Goal: Task Accomplishment & Management: Manage account settings

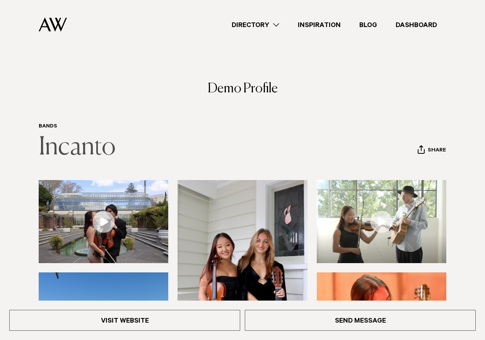
click at [86, 157] on link "Incanto" at bounding box center [77, 147] width 77 height 25
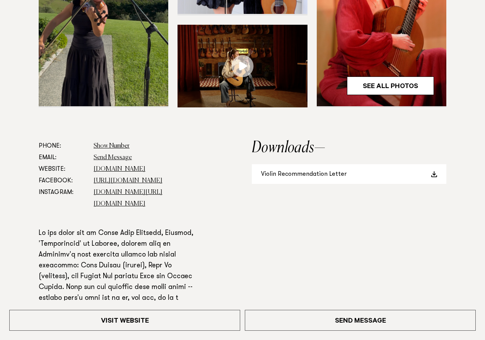
scroll to position [388, 0]
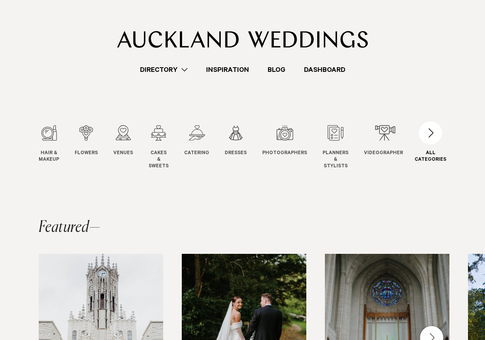
click at [436, 130] on div "button" at bounding box center [430, 132] width 23 height 23
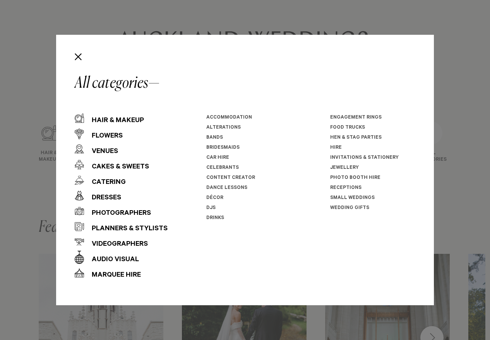
click at [215, 135] on link "Bands" at bounding box center [214, 137] width 17 height 5
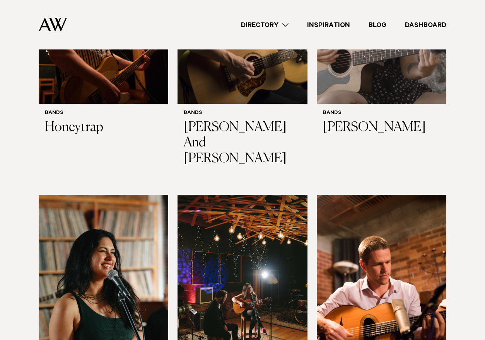
scroll to position [206, 0]
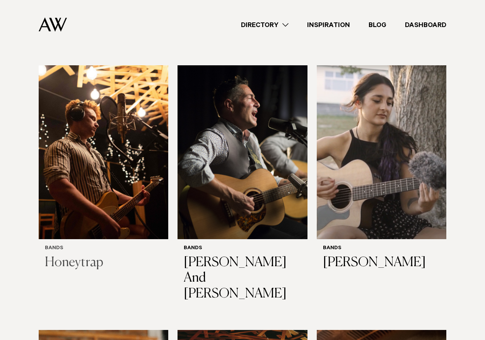
click at [149, 127] on img at bounding box center [104, 152] width 130 height 174
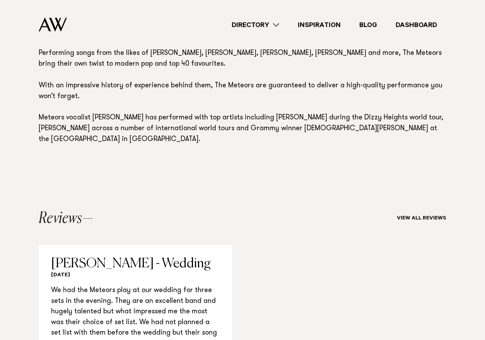
scroll to position [660, 0]
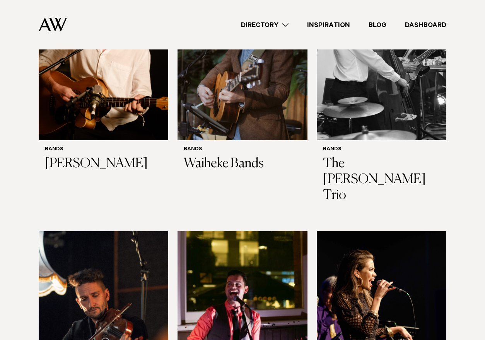
scroll to position [2276, 0]
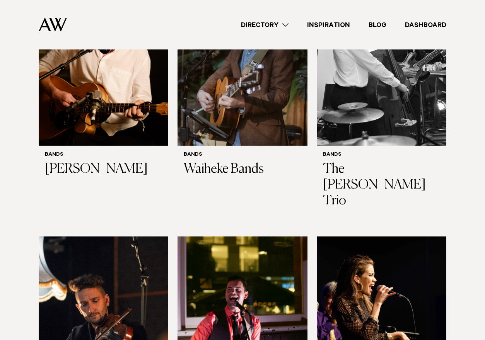
click at [138, 237] on img at bounding box center [104, 324] width 130 height 174
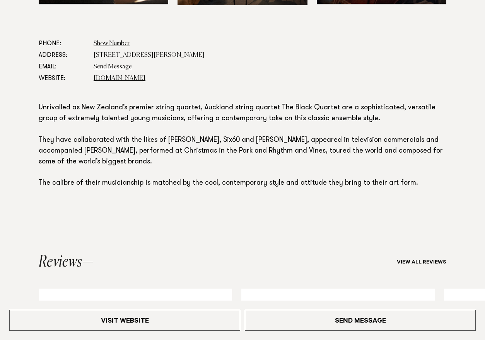
scroll to position [403, 0]
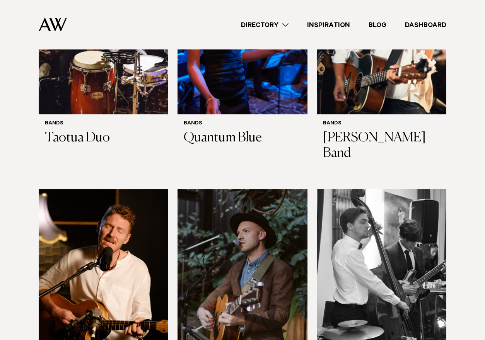
scroll to position [2019, 0]
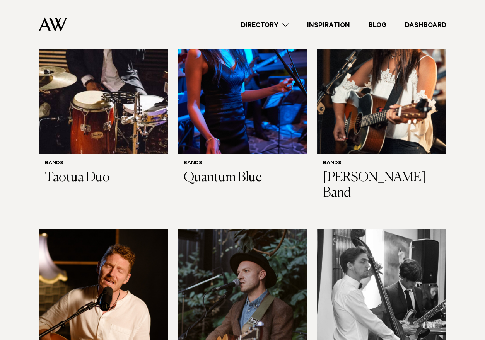
click at [118, 229] on img at bounding box center [104, 316] width 130 height 174
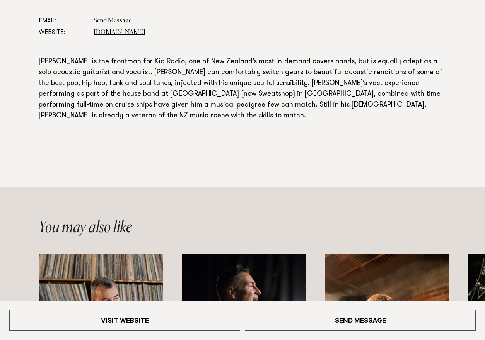
scroll to position [430, 0]
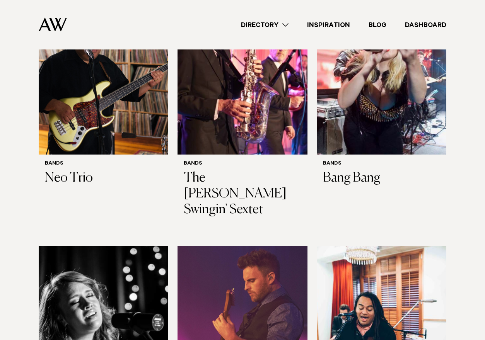
scroll to position [1560, 0]
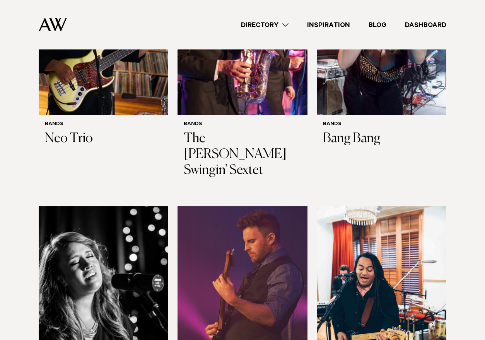
click at [330, 206] on img at bounding box center [382, 293] width 130 height 174
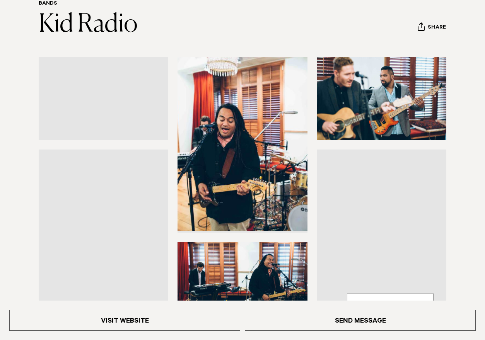
scroll to position [89, 0]
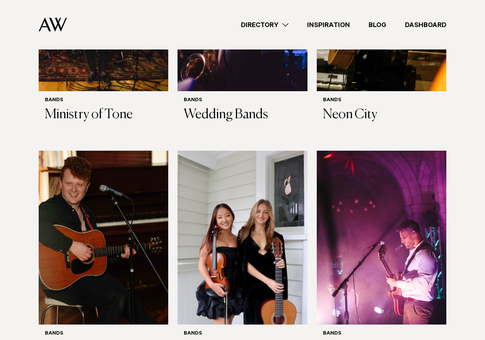
scroll to position [867, 0]
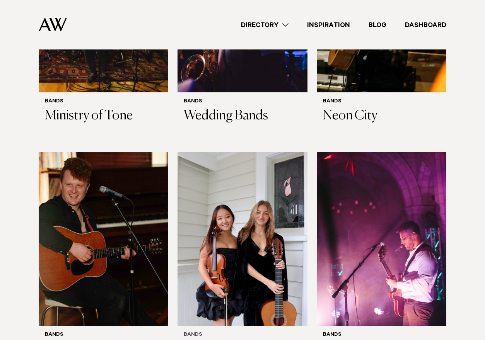
click at [254, 169] on img at bounding box center [242, 239] width 130 height 174
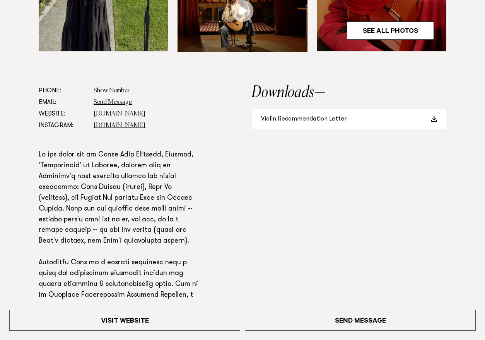
scroll to position [354, 0]
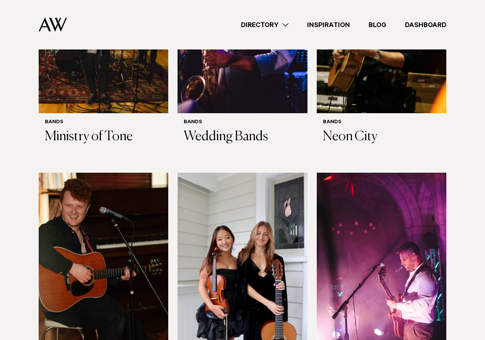
scroll to position [848, 0]
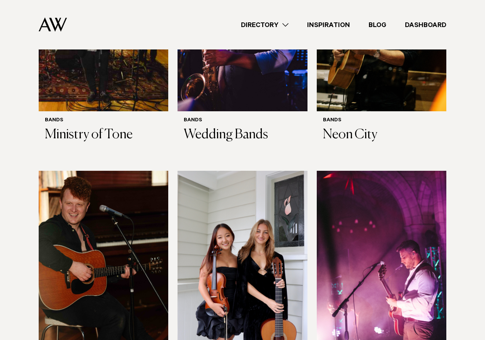
click at [265, 188] on img at bounding box center [242, 258] width 130 height 174
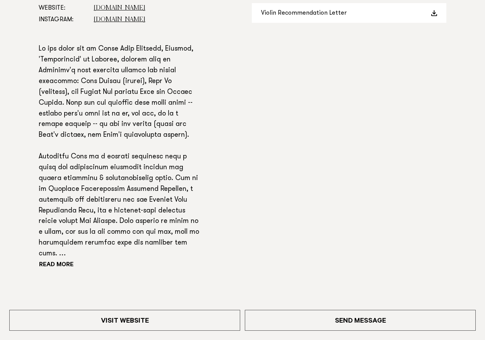
scroll to position [483, 0]
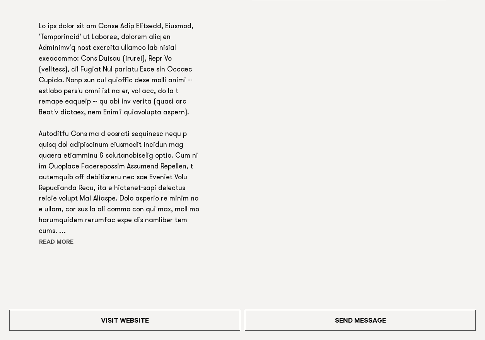
click at [52, 242] on button "Read more" at bounding box center [74, 243] width 70 height 12
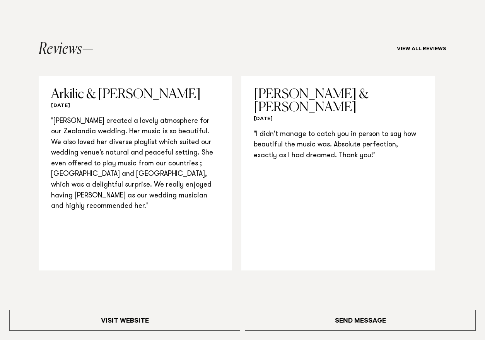
scroll to position [886, 0]
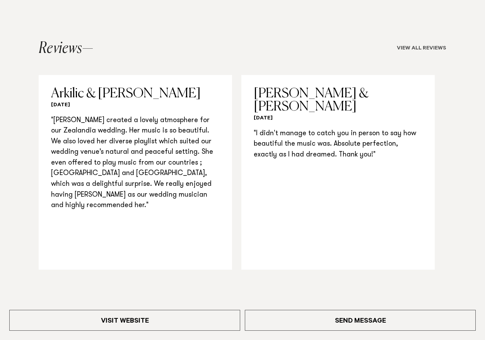
click at [430, 46] on link "View all reviews" at bounding box center [421, 49] width 49 height 6
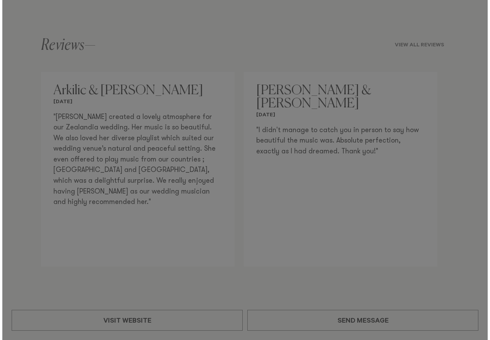
scroll to position [889, 0]
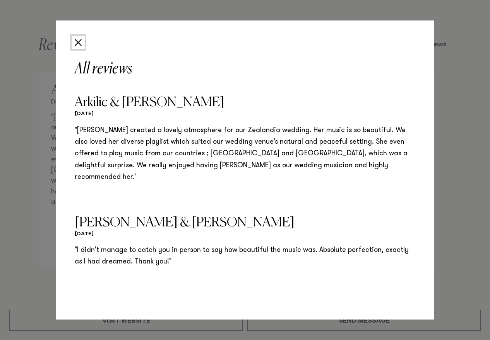
click at [78, 47] on button "Close" at bounding box center [78, 42] width 13 height 13
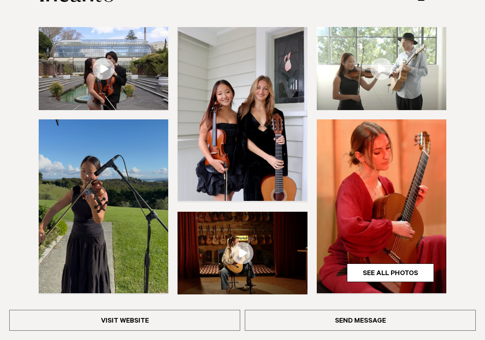
scroll to position [113, 0]
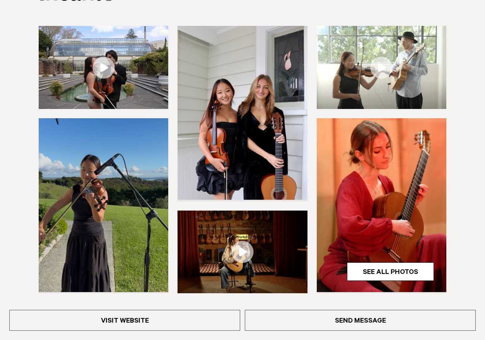
click at [150, 160] on img at bounding box center [104, 205] width 130 height 174
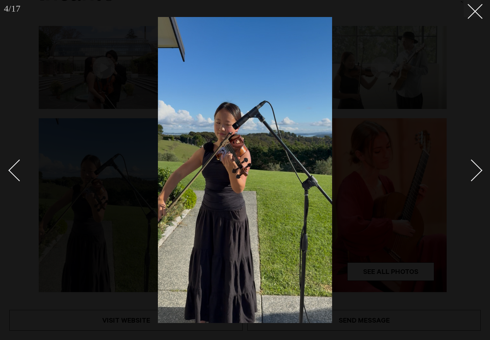
click at [478, 161] on link at bounding box center [466, 170] width 27 height 39
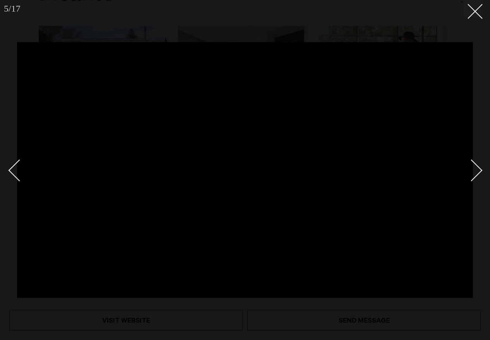
click at [475, 161] on link at bounding box center [466, 170] width 27 height 39
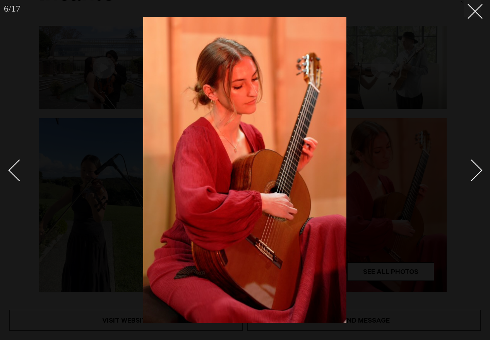
click at [474, 162] on link at bounding box center [466, 170] width 27 height 39
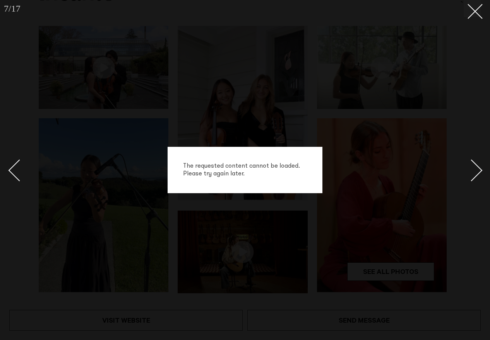
click at [455, 140] on div "The requested content cannot be loaded. Please try again later." at bounding box center [245, 170] width 490 height 340
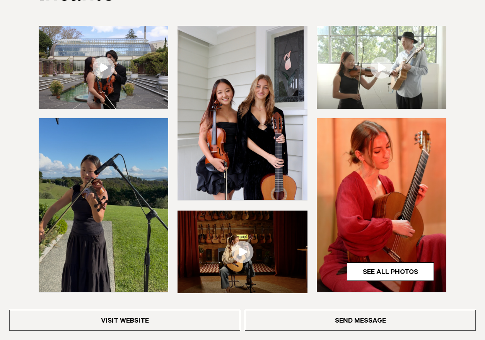
click at [397, 144] on img at bounding box center [382, 205] width 130 height 174
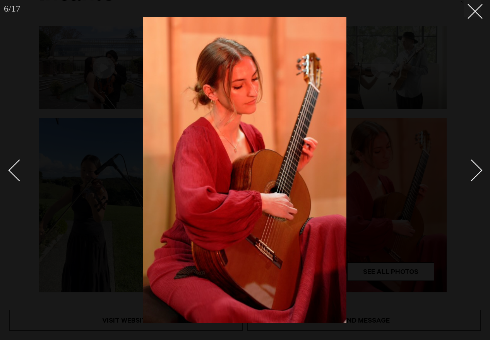
click at [469, 162] on div "Next slide" at bounding box center [471, 171] width 22 height 22
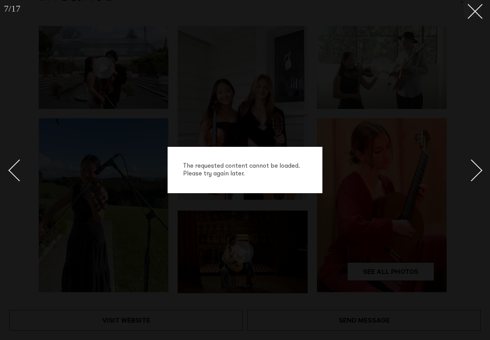
click at [469, 162] on div "Next slide" at bounding box center [471, 171] width 22 height 22
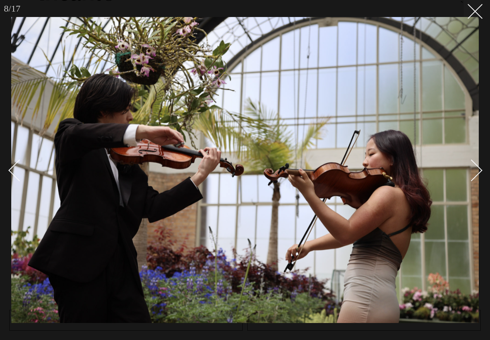
click at [469, 162] on div "Next slide" at bounding box center [471, 171] width 22 height 22
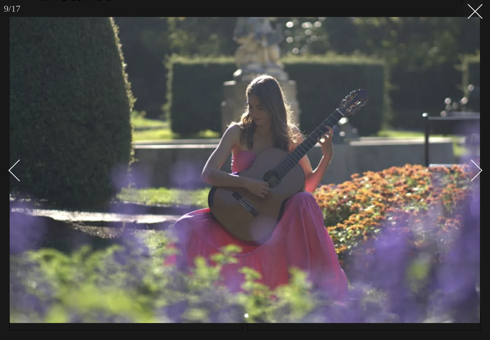
click at [469, 162] on div "Next slide" at bounding box center [471, 171] width 22 height 22
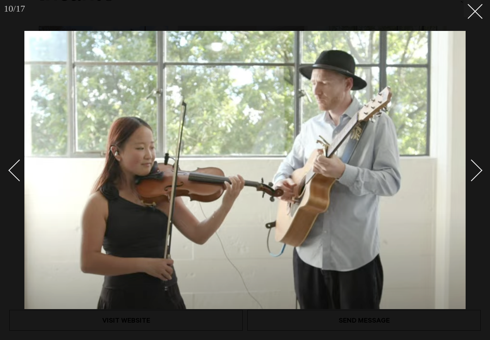
click at [7, 170] on div at bounding box center [245, 170] width 490 height 340
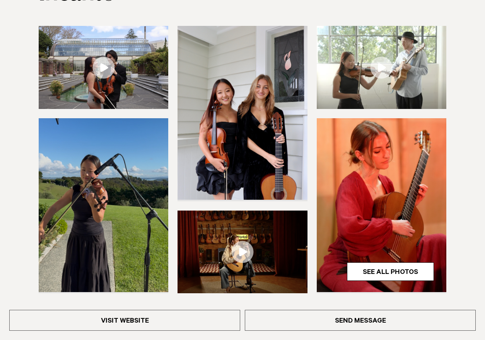
scroll to position [136, 0]
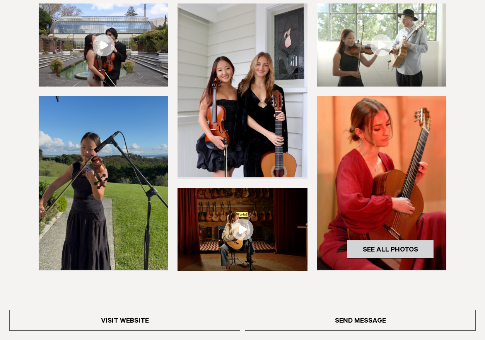
click at [398, 250] on link "See All Photos" at bounding box center [390, 249] width 87 height 19
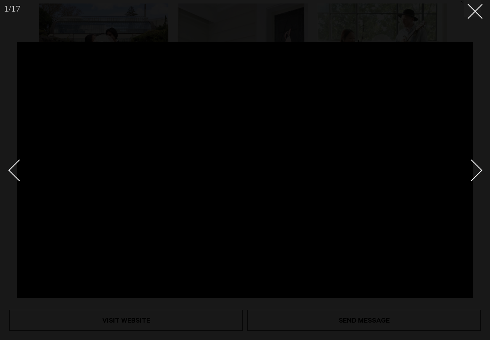
click at [478, 176] on link at bounding box center [466, 170] width 27 height 39
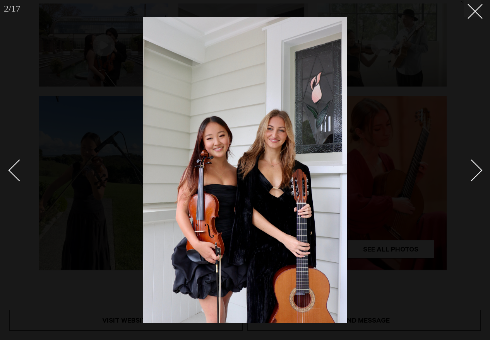
click at [478, 176] on link at bounding box center [466, 170] width 27 height 39
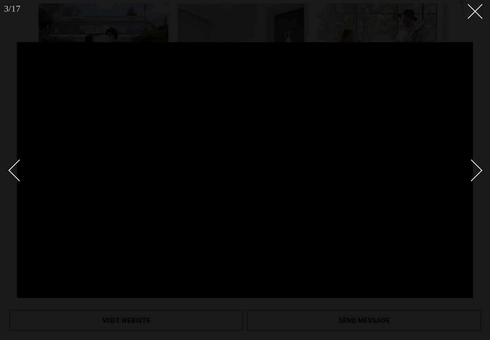
click at [478, 176] on link at bounding box center [466, 170] width 27 height 39
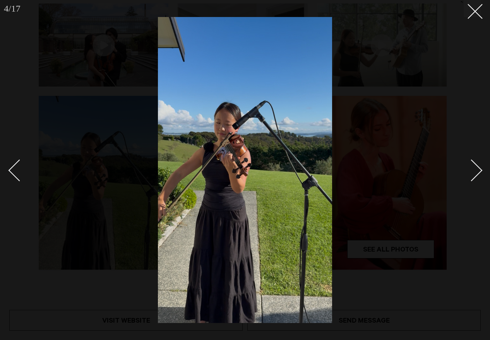
click at [478, 176] on link at bounding box center [466, 170] width 27 height 39
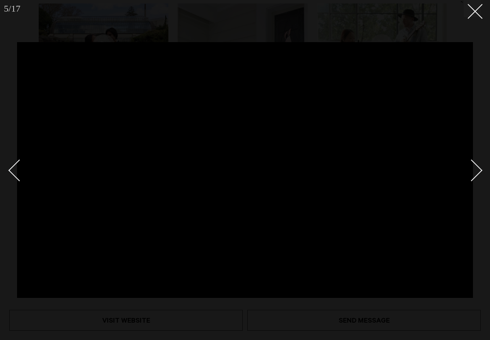
click at [478, 176] on link at bounding box center [466, 170] width 27 height 39
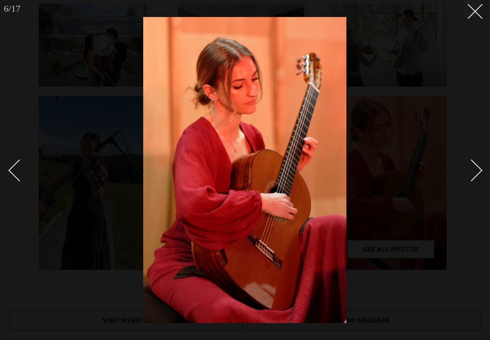
click at [478, 176] on link at bounding box center [466, 170] width 27 height 39
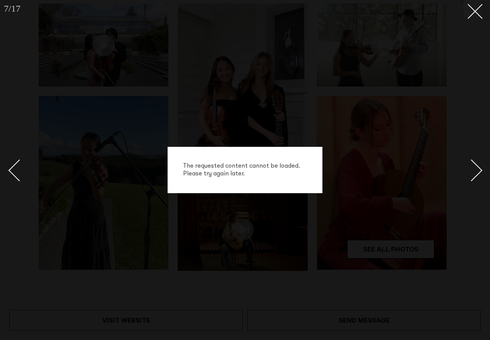
click at [478, 176] on link at bounding box center [466, 170] width 27 height 39
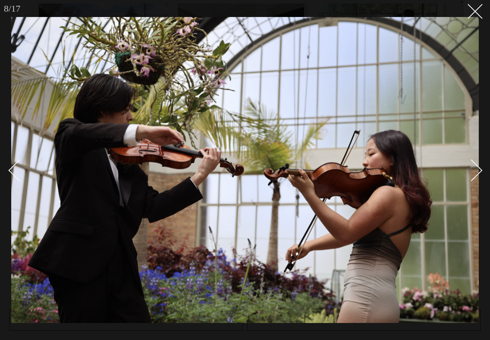
click at [478, 176] on link at bounding box center [466, 170] width 27 height 39
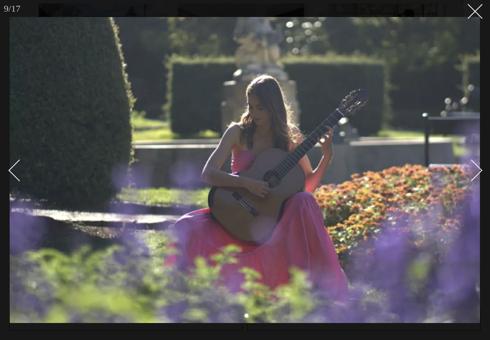
click at [478, 176] on link at bounding box center [466, 170] width 27 height 39
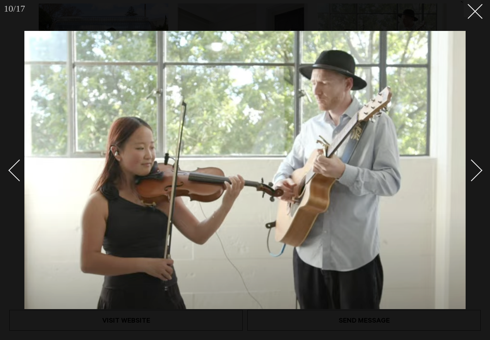
click at [478, 176] on link at bounding box center [466, 170] width 27 height 39
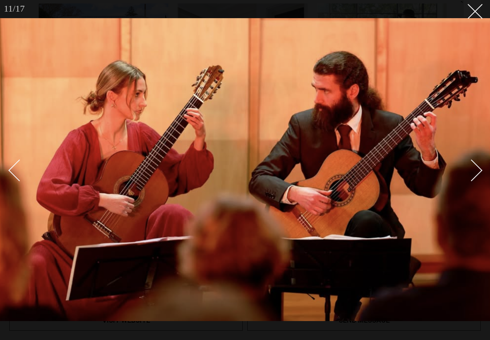
click at [478, 176] on link at bounding box center [466, 170] width 27 height 39
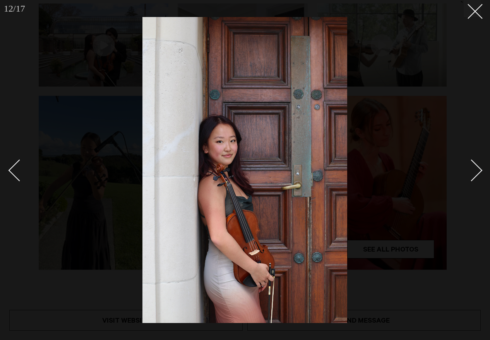
click at [478, 176] on link at bounding box center [466, 170] width 27 height 39
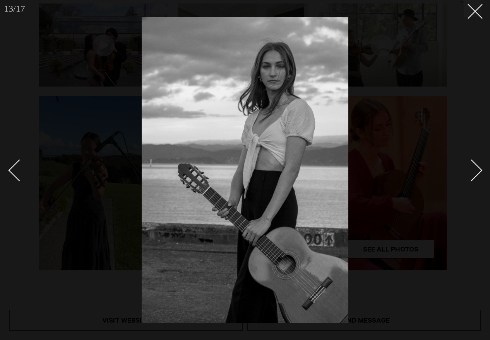
click at [478, 176] on link at bounding box center [466, 170] width 27 height 39
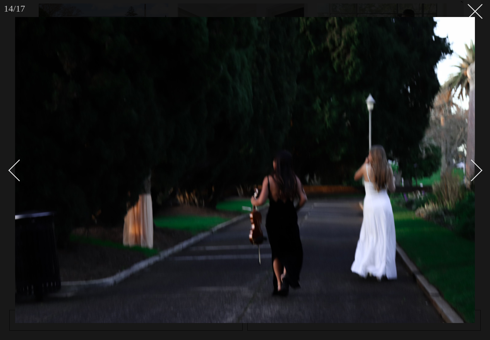
click at [478, 176] on link at bounding box center [466, 170] width 27 height 39
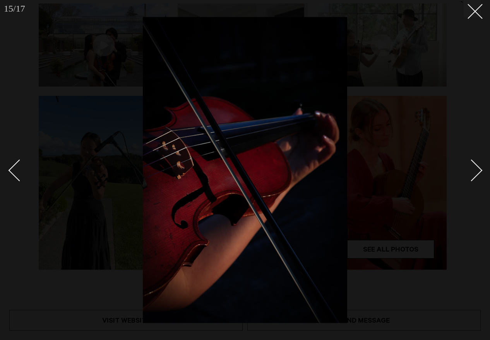
click at [478, 176] on link at bounding box center [466, 170] width 27 height 39
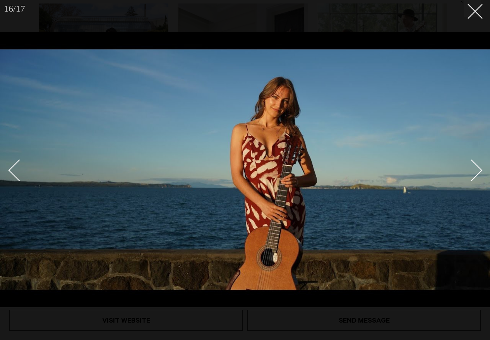
click at [474, 176] on div "Next slide" at bounding box center [471, 171] width 22 height 22
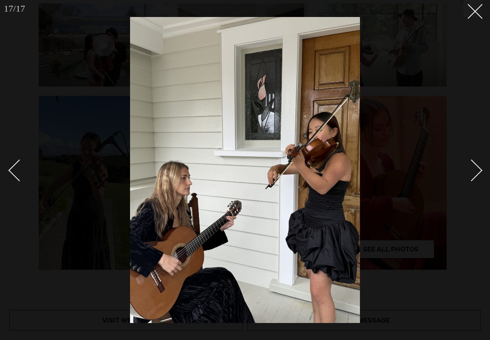
click at [12, 159] on link at bounding box center [22, 170] width 27 height 39
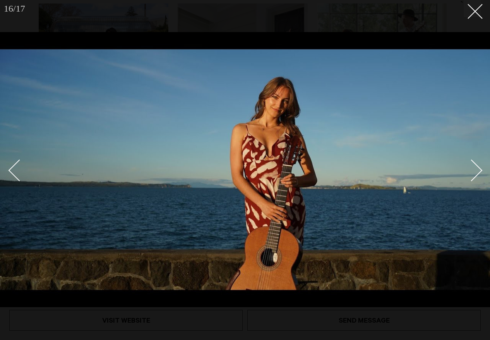
click at [475, 177] on div "Next slide" at bounding box center [471, 171] width 22 height 22
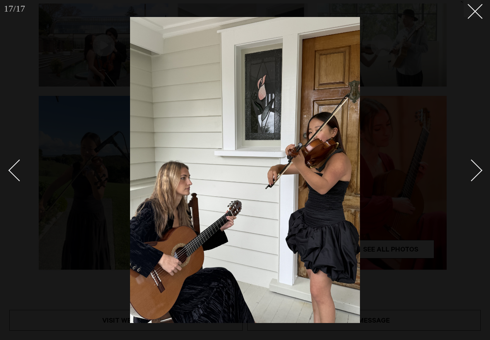
click at [475, 177] on div "Next slide" at bounding box center [471, 171] width 22 height 22
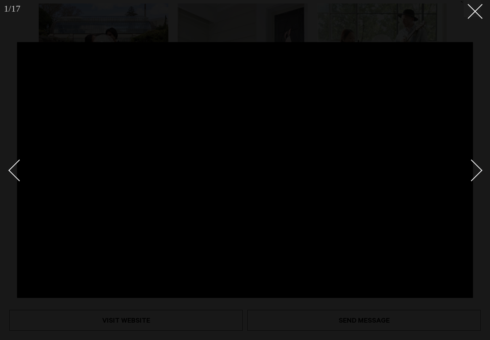
click at [475, 177] on div "Next slide" at bounding box center [471, 171] width 22 height 22
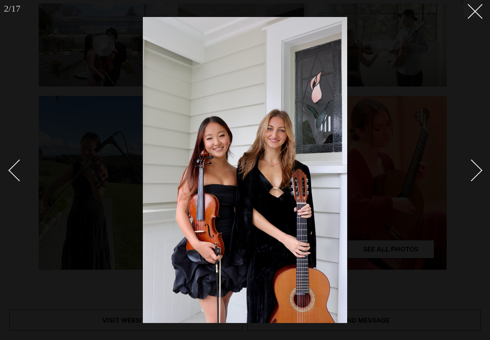
click at [475, 177] on div "Next slide" at bounding box center [471, 171] width 22 height 22
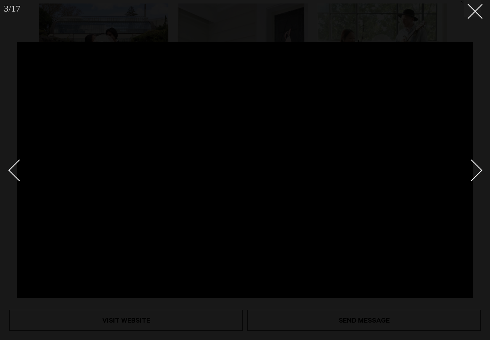
click at [479, 98] on div at bounding box center [245, 170] width 490 height 340
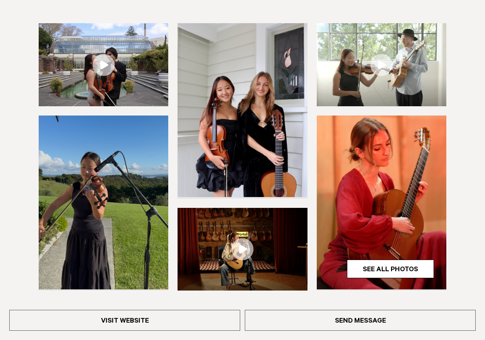
scroll to position [116, 0]
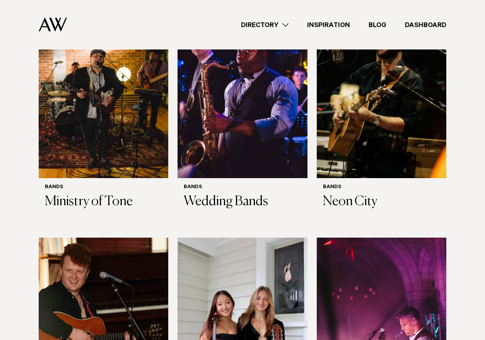
scroll to position [823, 0]
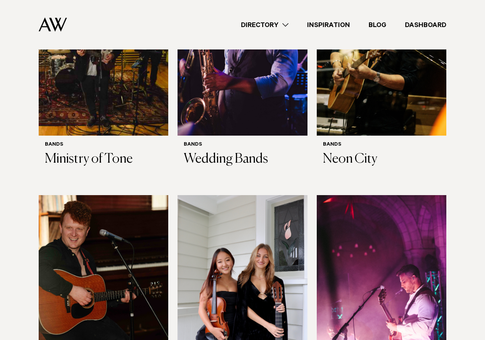
click at [428, 24] on link "Dashboard" at bounding box center [426, 25] width 60 height 10
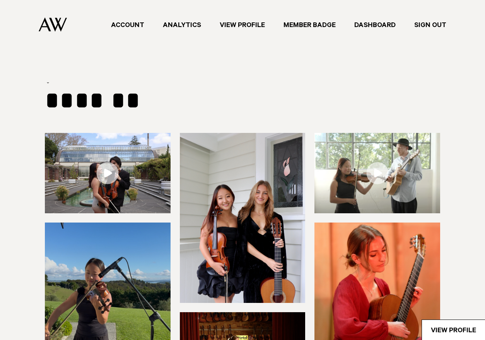
select select "***"
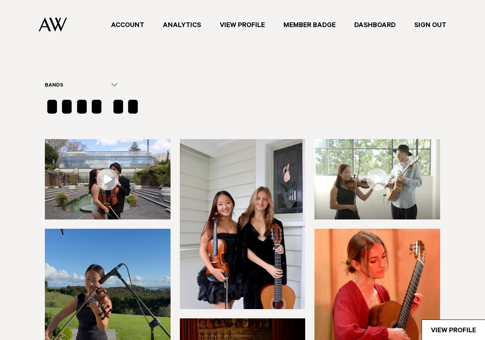
type input "**********"
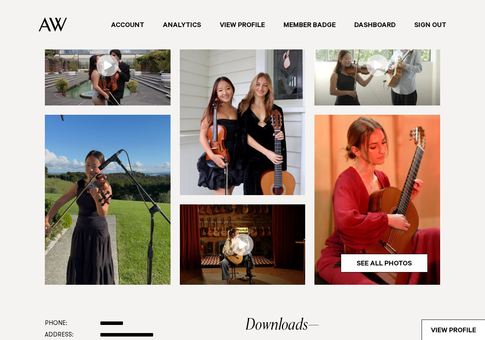
scroll to position [151, 0]
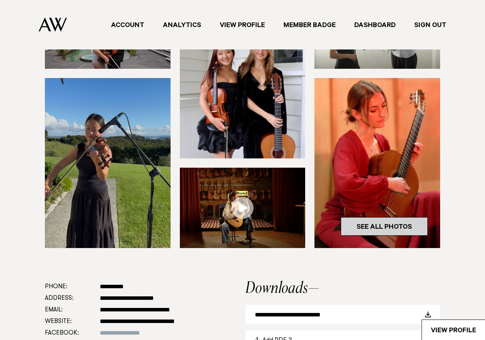
click at [365, 222] on link "See All Photos" at bounding box center [384, 226] width 87 height 19
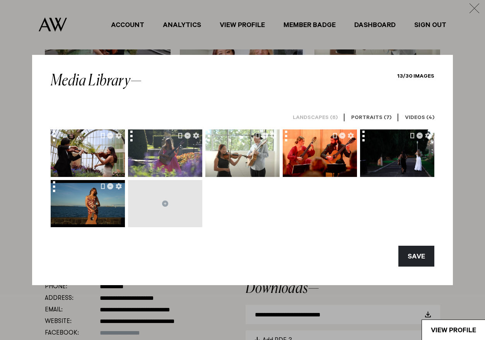
click at [409, 118] on h6 "Videos (4)" at bounding box center [419, 118] width 29 height 7
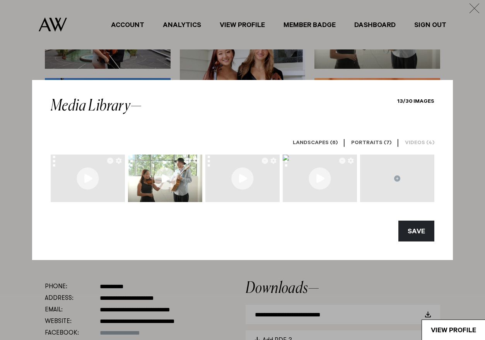
scroll to position [449, 0]
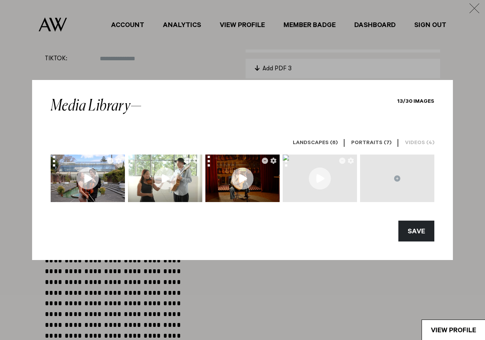
click at [416, 223] on button "SAVE" at bounding box center [416, 231] width 36 height 21
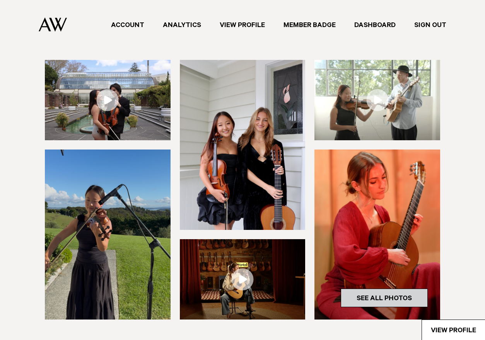
scroll to position [87, 0]
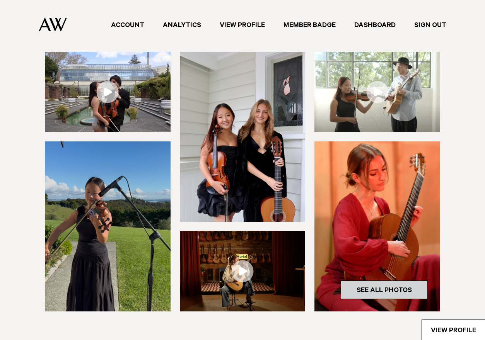
click at [392, 289] on link "See All Photos" at bounding box center [384, 290] width 87 height 19
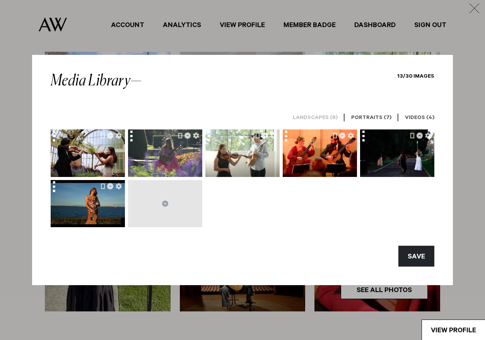
click at [331, 115] on h6 "Landscapes (6)" at bounding box center [315, 118] width 45 height 7
click at [416, 116] on h6 "Videos (4)" at bounding box center [419, 118] width 29 height 7
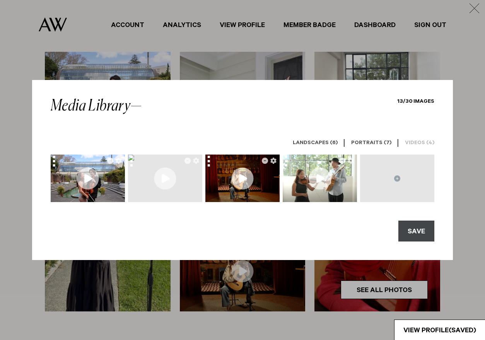
click at [423, 233] on button "SAVE" at bounding box center [416, 231] width 36 height 21
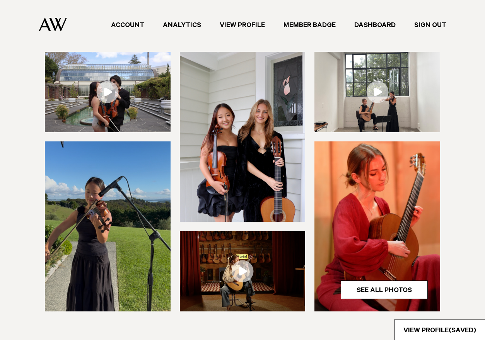
click at [456, 215] on div "See All Photos 1/17" at bounding box center [242, 181] width 460 height 259
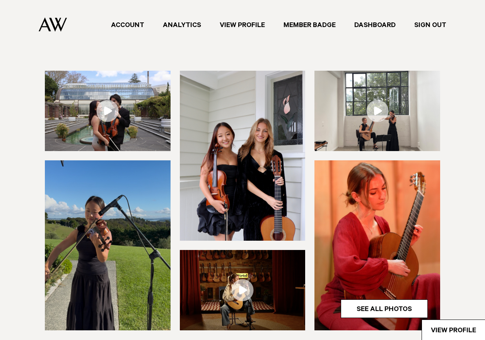
scroll to position [68, 0]
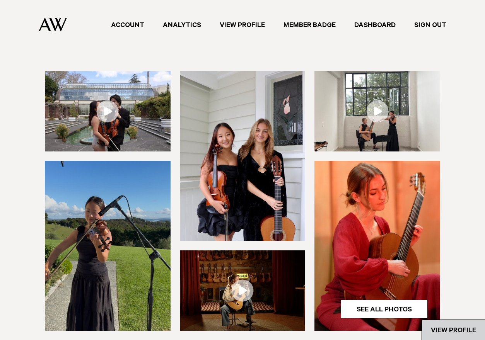
click at [447, 332] on link "View Profile" at bounding box center [453, 330] width 63 height 20
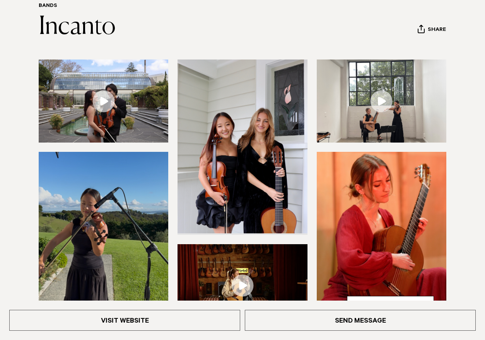
scroll to position [109, 0]
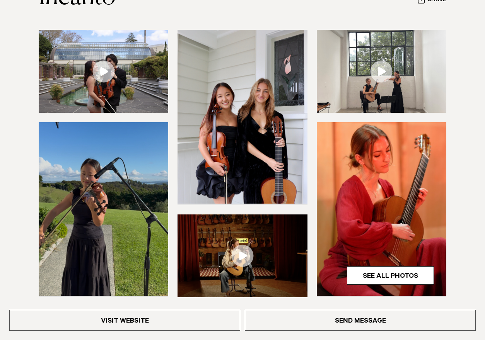
click at [246, 126] on img at bounding box center [242, 117] width 130 height 174
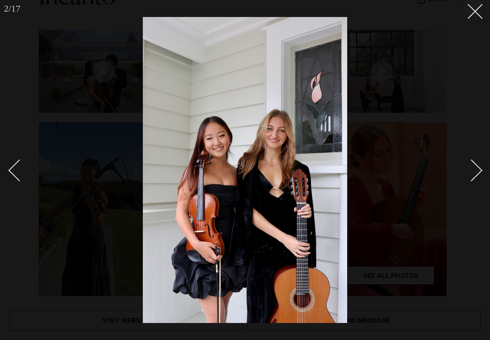
click at [478, 163] on link at bounding box center [466, 170] width 27 height 39
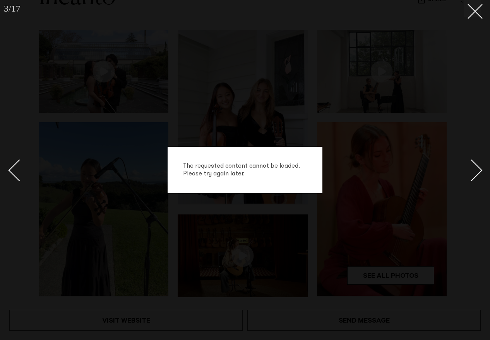
click at [478, 164] on link at bounding box center [466, 170] width 27 height 39
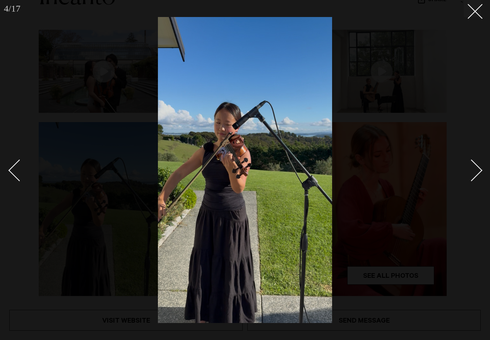
click at [478, 164] on link at bounding box center [466, 170] width 27 height 39
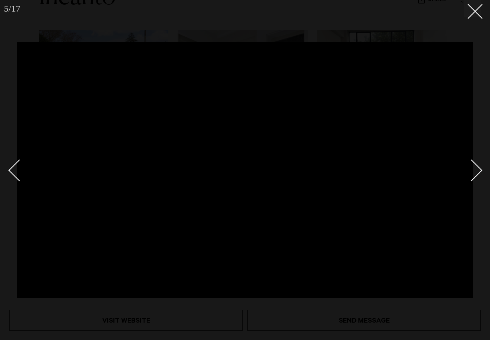
click at [478, 164] on link at bounding box center [466, 170] width 27 height 39
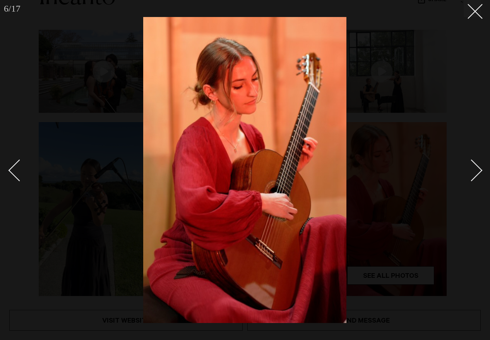
click at [478, 164] on link at bounding box center [466, 170] width 27 height 39
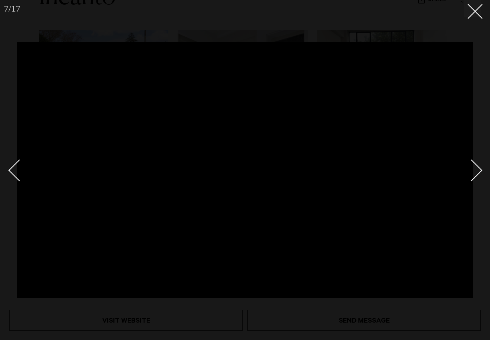
click at [478, 164] on link at bounding box center [466, 170] width 27 height 39
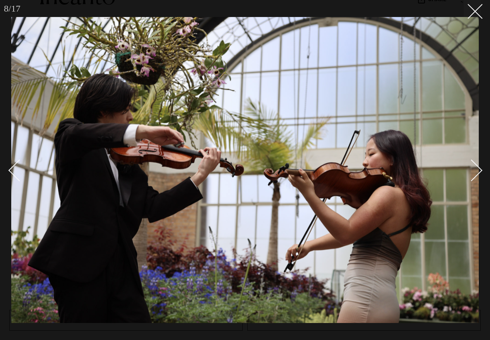
click at [478, 164] on link at bounding box center [466, 170] width 27 height 39
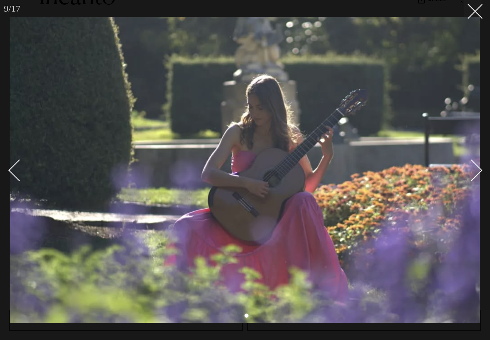
click at [478, 164] on link at bounding box center [466, 170] width 27 height 39
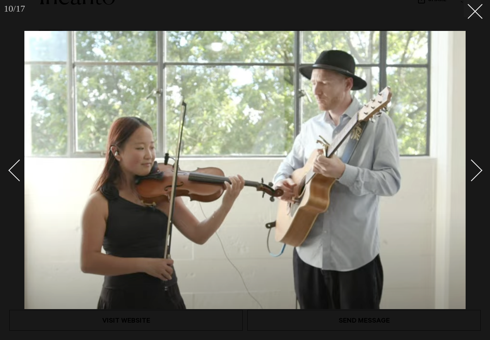
click at [474, 166] on div "Next slide" at bounding box center [471, 171] width 22 height 22
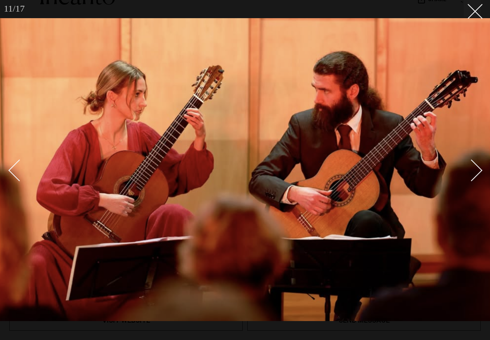
click at [474, 166] on div "Next slide" at bounding box center [471, 171] width 22 height 22
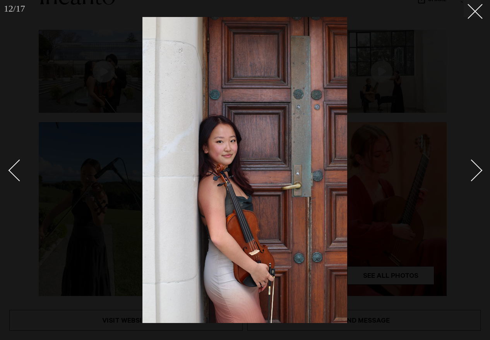
click at [474, 166] on div "Next slide" at bounding box center [471, 171] width 22 height 22
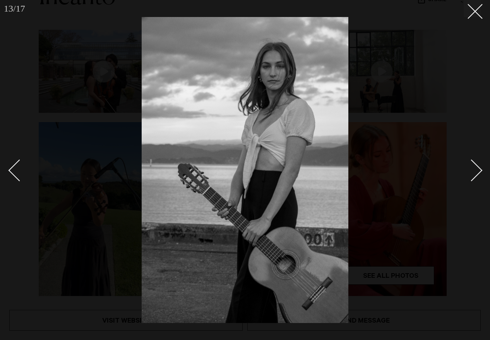
click at [455, 121] on div at bounding box center [245, 170] width 490 height 340
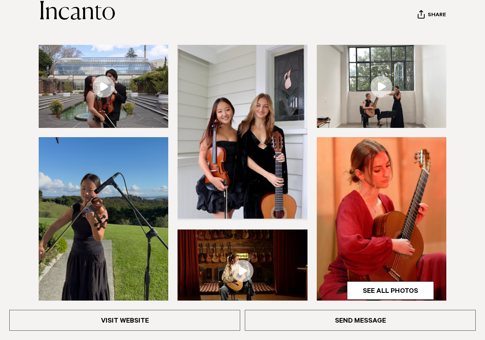
scroll to position [95, 0]
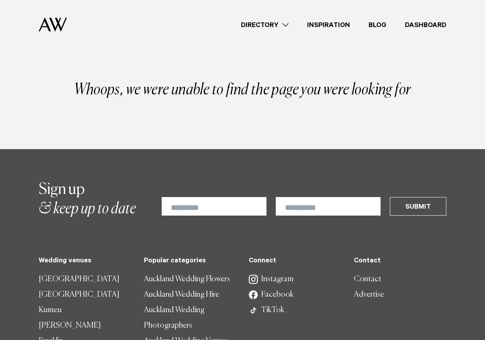
click at [412, 25] on link "Dashboard" at bounding box center [426, 25] width 60 height 10
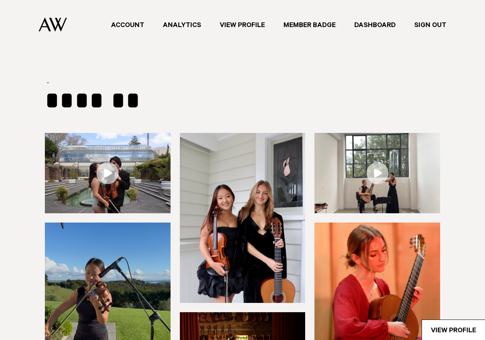
type input "**********"
select select "***"
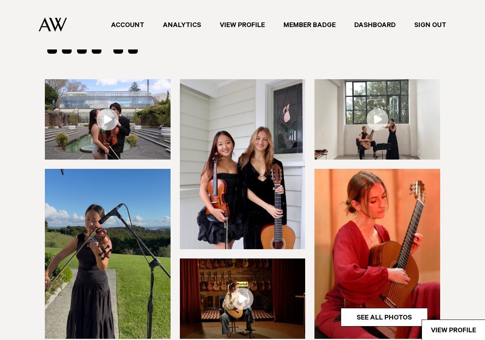
scroll to position [17, 0]
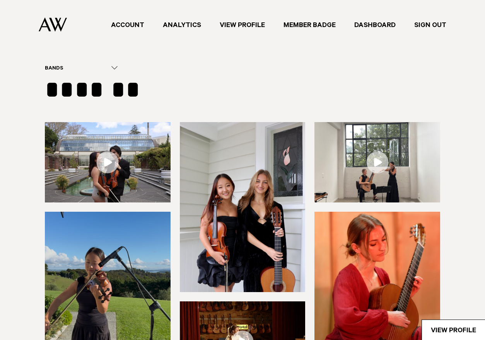
click at [379, 26] on link "Dashboard" at bounding box center [375, 25] width 60 height 10
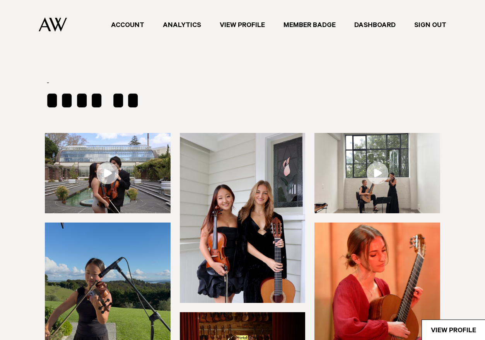
select select "***"
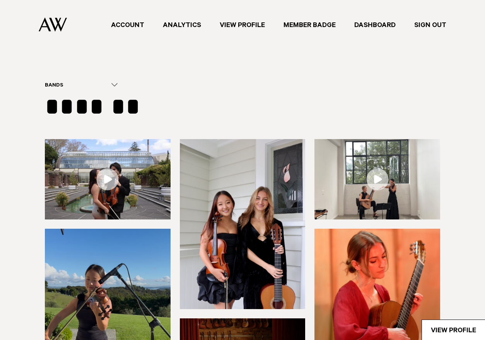
type input "**********"
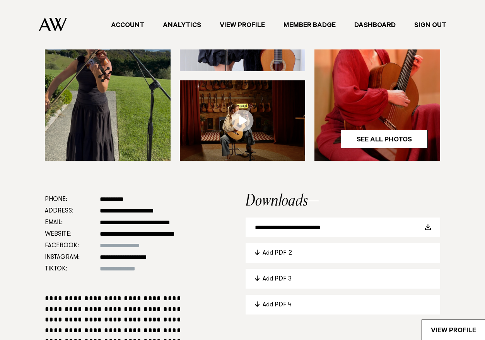
scroll to position [162, 0]
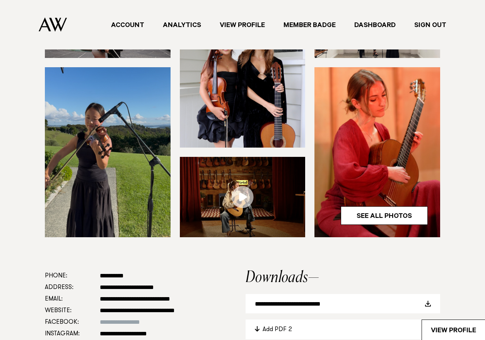
click at [374, 179] on img at bounding box center [377, 152] width 126 height 170
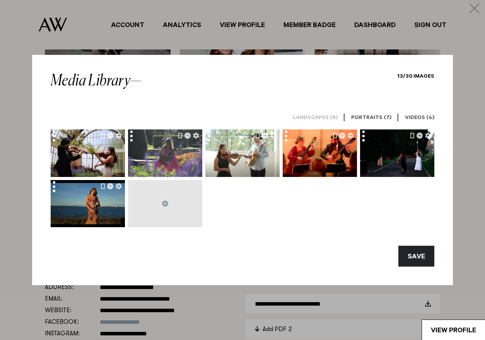
click at [407, 116] on h6 "Videos (4)" at bounding box center [419, 118] width 29 height 7
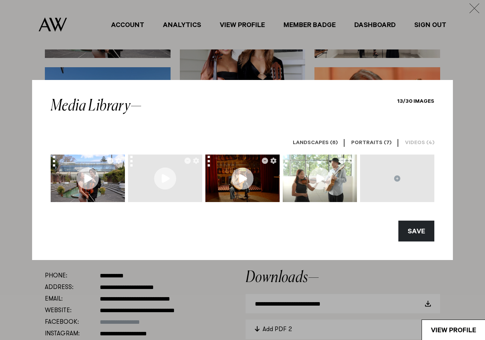
click at [164, 177] on div at bounding box center [165, 179] width 74 height 48
click at [137, 160] on div at bounding box center [133, 163] width 11 height 17
click at [407, 183] on button at bounding box center [397, 179] width 74 height 48
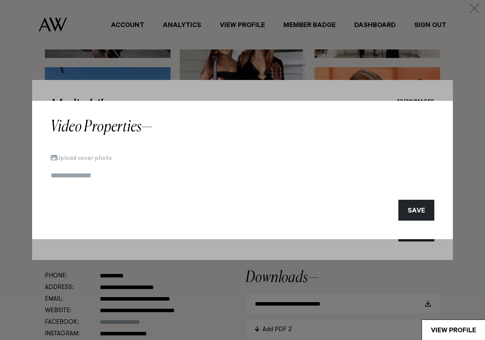
click at [108, 176] on input at bounding box center [243, 176] width 384 height 11
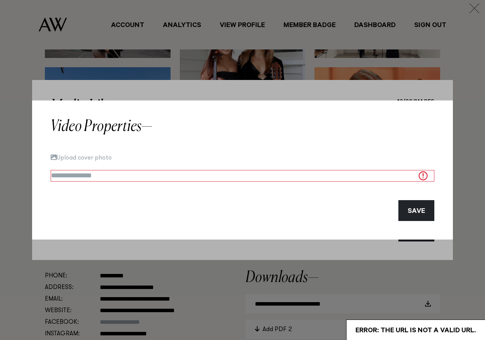
click at [104, 178] on input at bounding box center [243, 176] width 384 height 12
paste input "**********"
type input "**********"
click at [102, 157] on button "Upload cover photo" at bounding box center [81, 157] width 61 height 6
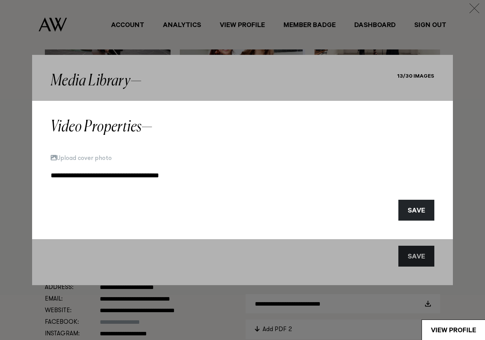
type input "**********"
click at [418, 210] on button "SAVE" at bounding box center [416, 210] width 36 height 21
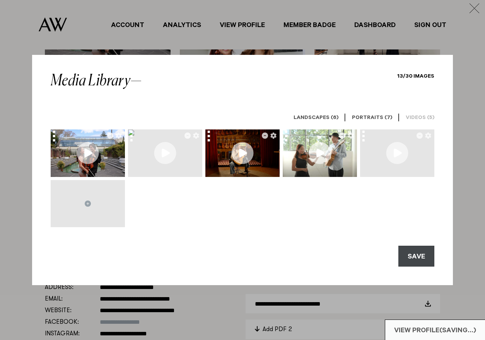
click at [419, 252] on button "SAVE" at bounding box center [416, 256] width 36 height 21
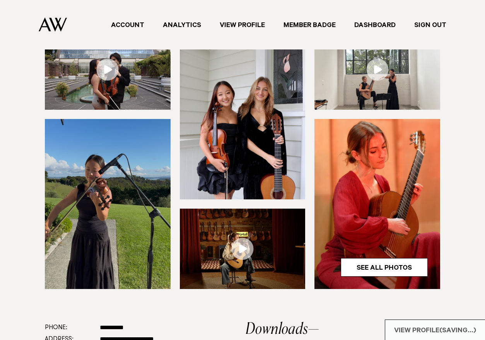
scroll to position [109, 0]
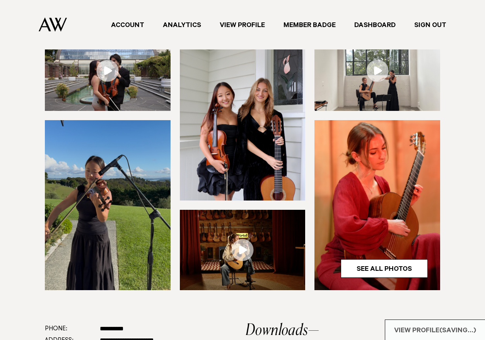
click at [374, 84] on img at bounding box center [377, 71] width 126 height 80
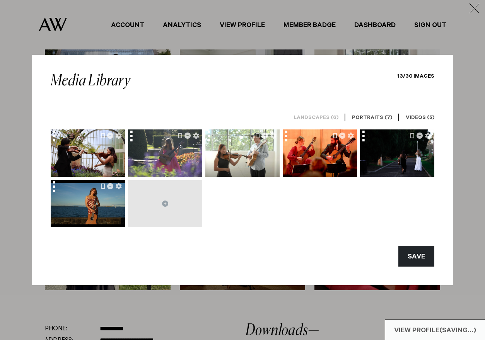
click at [372, 119] on h6 "Portraits (7)" at bounding box center [372, 118] width 40 height 7
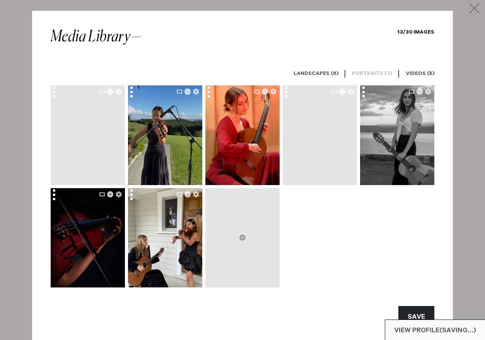
click at [413, 74] on h6 "Videos (5)" at bounding box center [420, 74] width 29 height 7
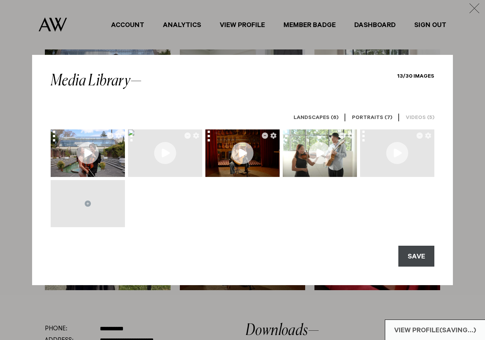
click at [420, 256] on button "SAVE" at bounding box center [416, 256] width 36 height 21
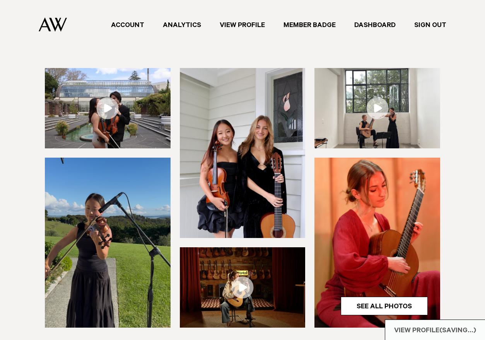
scroll to position [0, 0]
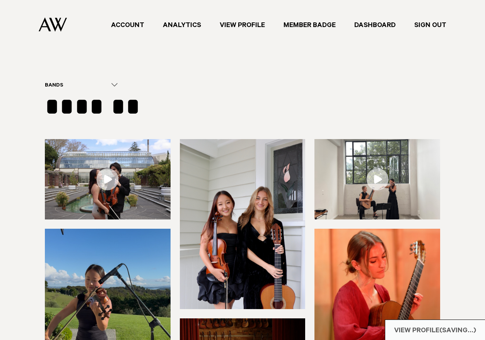
click at [102, 83] on div "Bands" at bounding box center [86, 85] width 82 height 7
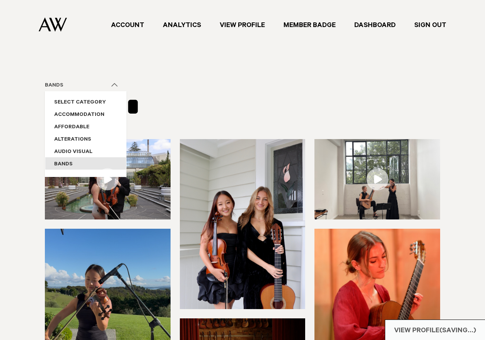
scroll to position [4, 0]
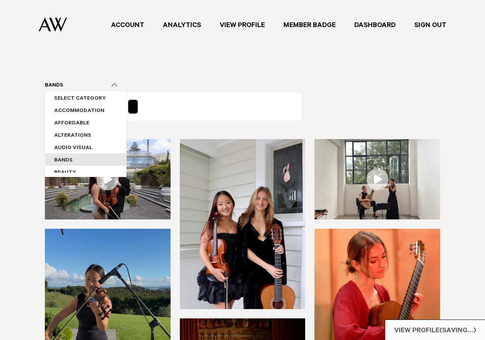
click at [152, 95] on textarea "*******" at bounding box center [173, 107] width 257 height 28
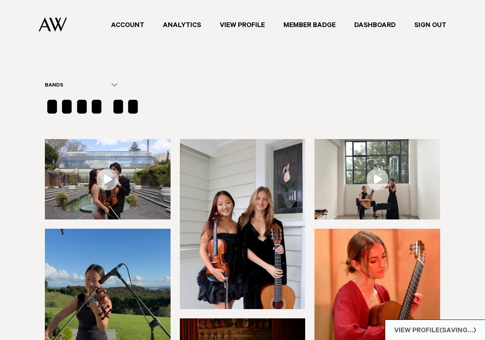
click at [293, 102] on div "***** Bands Select Category Accommodation Affordable Alterations Audio Visual B…" at bounding box center [242, 101] width 395 height 38
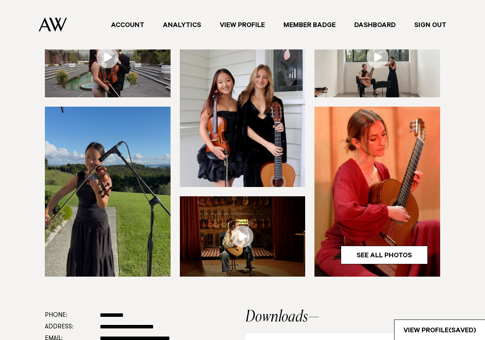
scroll to position [135, 0]
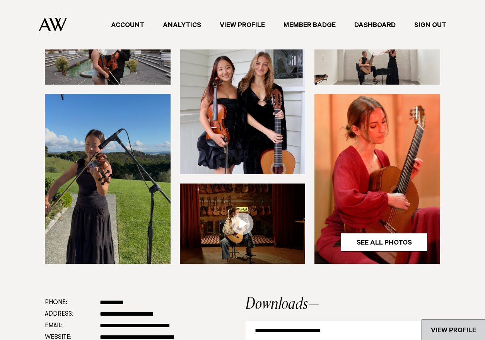
click at [422, 327] on link "View Profile" at bounding box center [453, 330] width 63 height 20
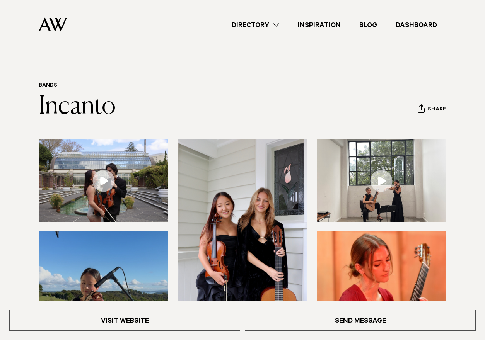
click at [207, 197] on img at bounding box center [242, 226] width 130 height 174
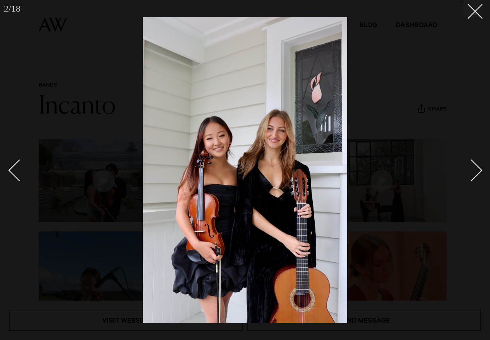
click at [472, 160] on link at bounding box center [466, 170] width 27 height 39
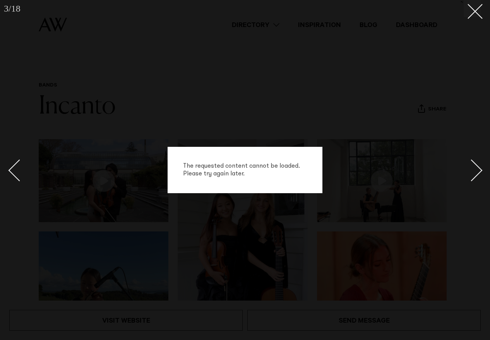
click at [472, 160] on link at bounding box center [466, 170] width 27 height 39
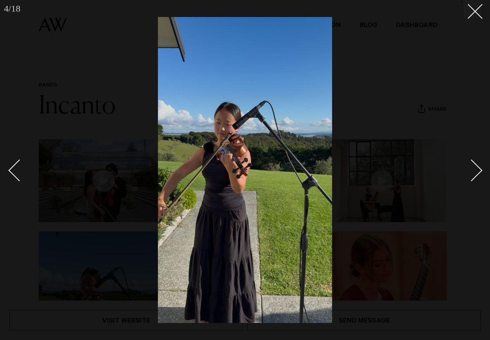
click at [472, 160] on link at bounding box center [466, 170] width 27 height 39
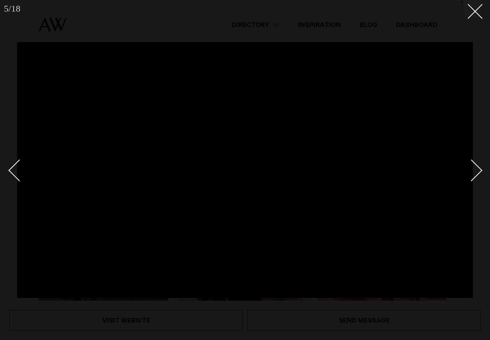
click at [472, 160] on link at bounding box center [466, 170] width 27 height 39
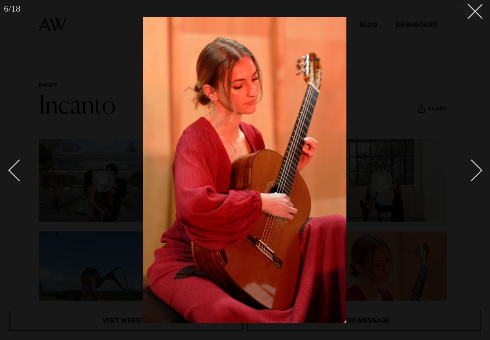
click at [475, 131] on div at bounding box center [245, 170] width 490 height 340
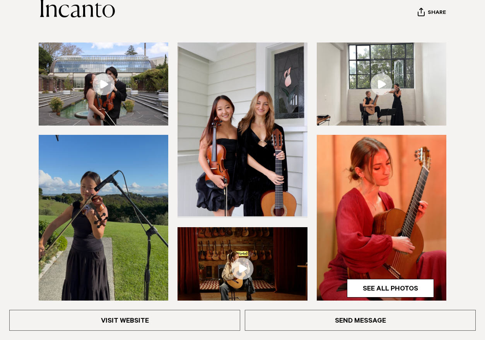
scroll to position [98, 0]
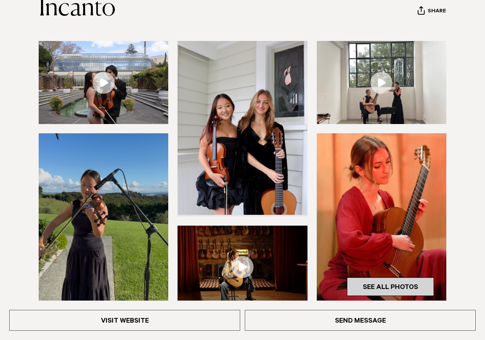
click at [368, 285] on link "See All Photos" at bounding box center [390, 287] width 87 height 19
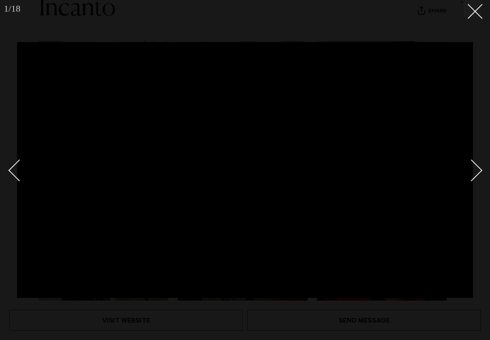
click at [479, 164] on link at bounding box center [466, 170] width 27 height 39
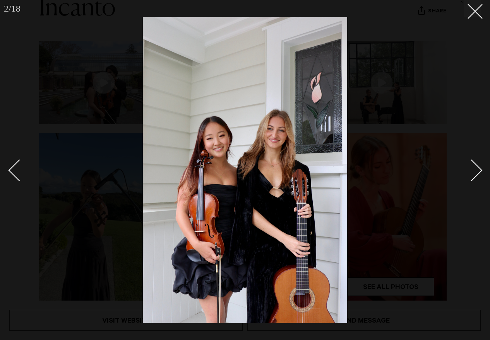
click at [479, 164] on link at bounding box center [466, 170] width 27 height 39
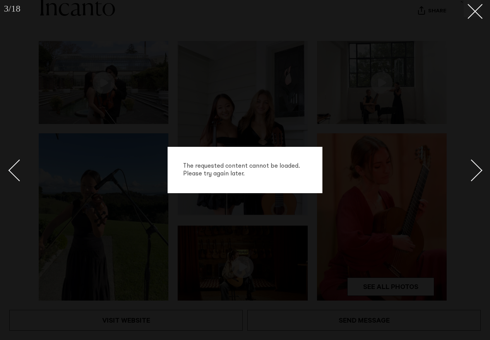
click at [479, 164] on link at bounding box center [466, 170] width 27 height 39
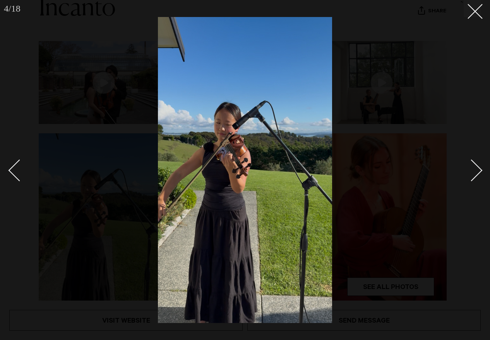
click at [479, 164] on link at bounding box center [466, 170] width 27 height 39
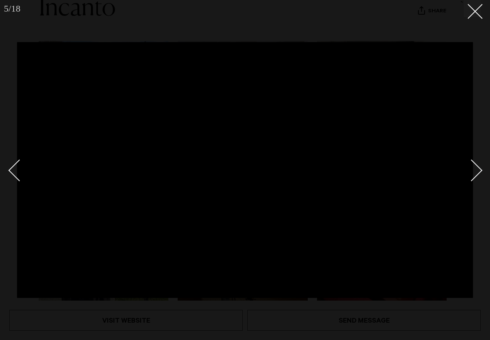
click at [479, 164] on link at bounding box center [466, 170] width 27 height 39
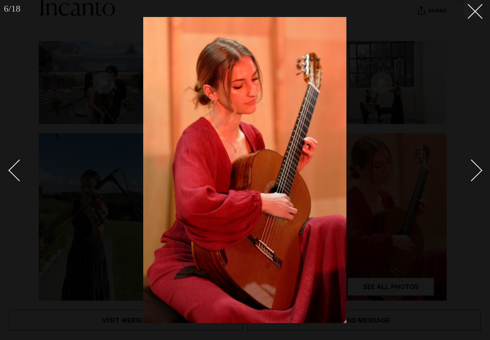
click at [479, 164] on link at bounding box center [466, 170] width 27 height 39
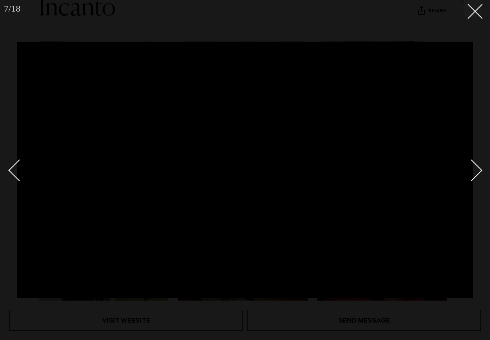
click at [476, 165] on div "Next slide" at bounding box center [471, 171] width 22 height 22
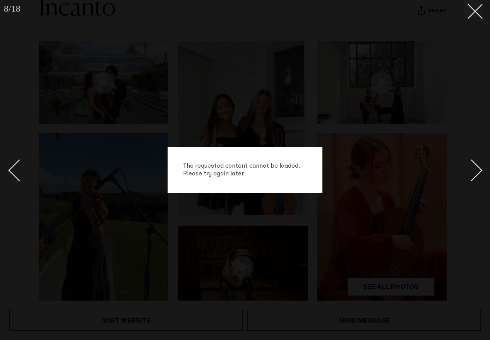
click at [478, 131] on div "The requested content cannot be loaded. Please try again later." at bounding box center [245, 170] width 490 height 340
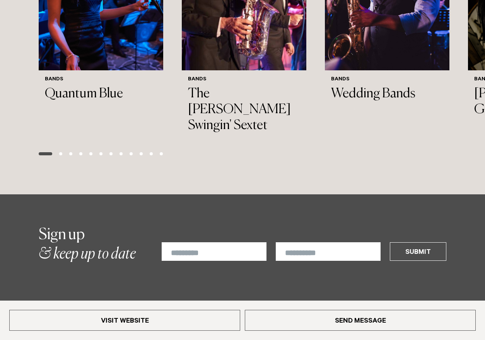
scroll to position [1527, 0]
